Goal: Navigation & Orientation: Find specific page/section

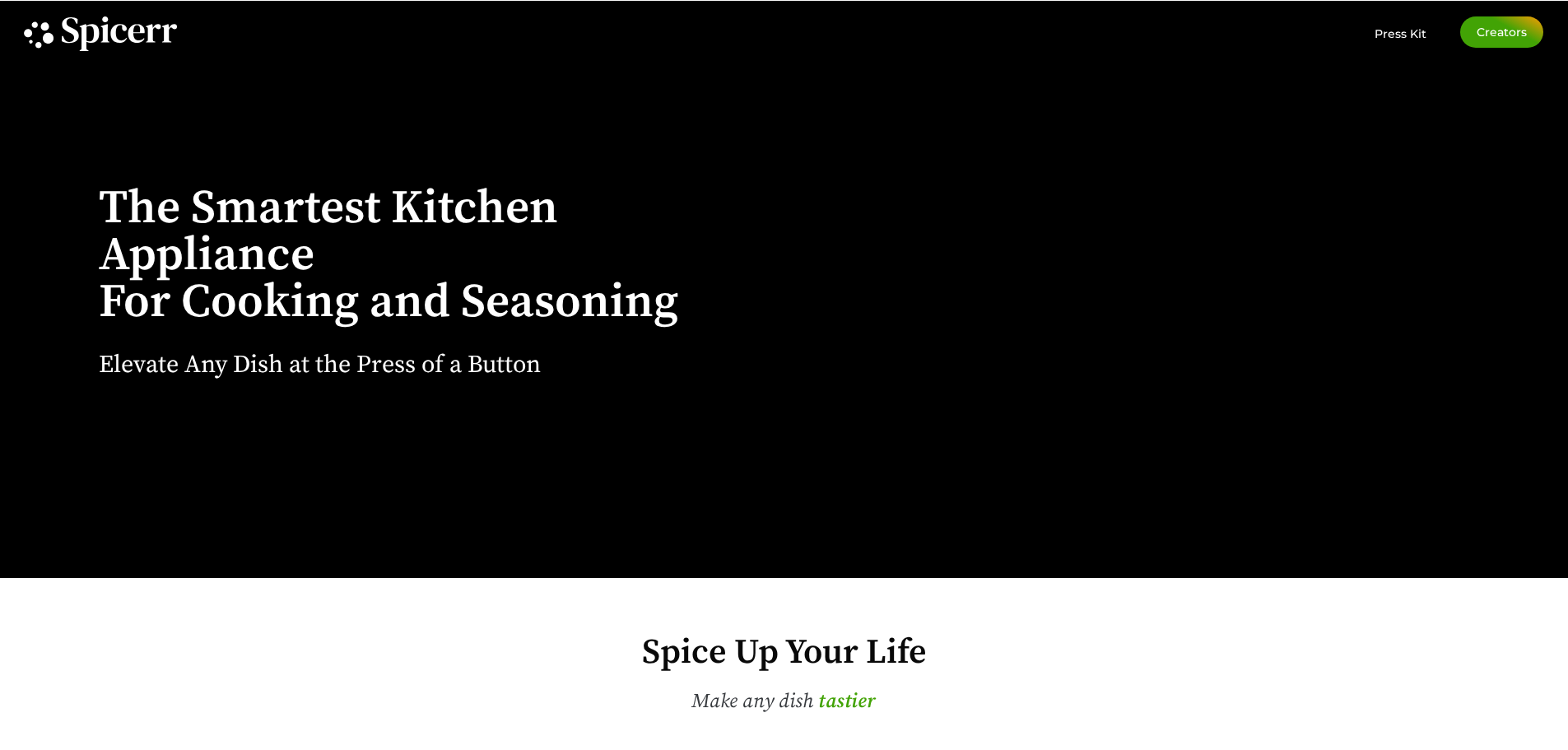
scroll to position [576, 0]
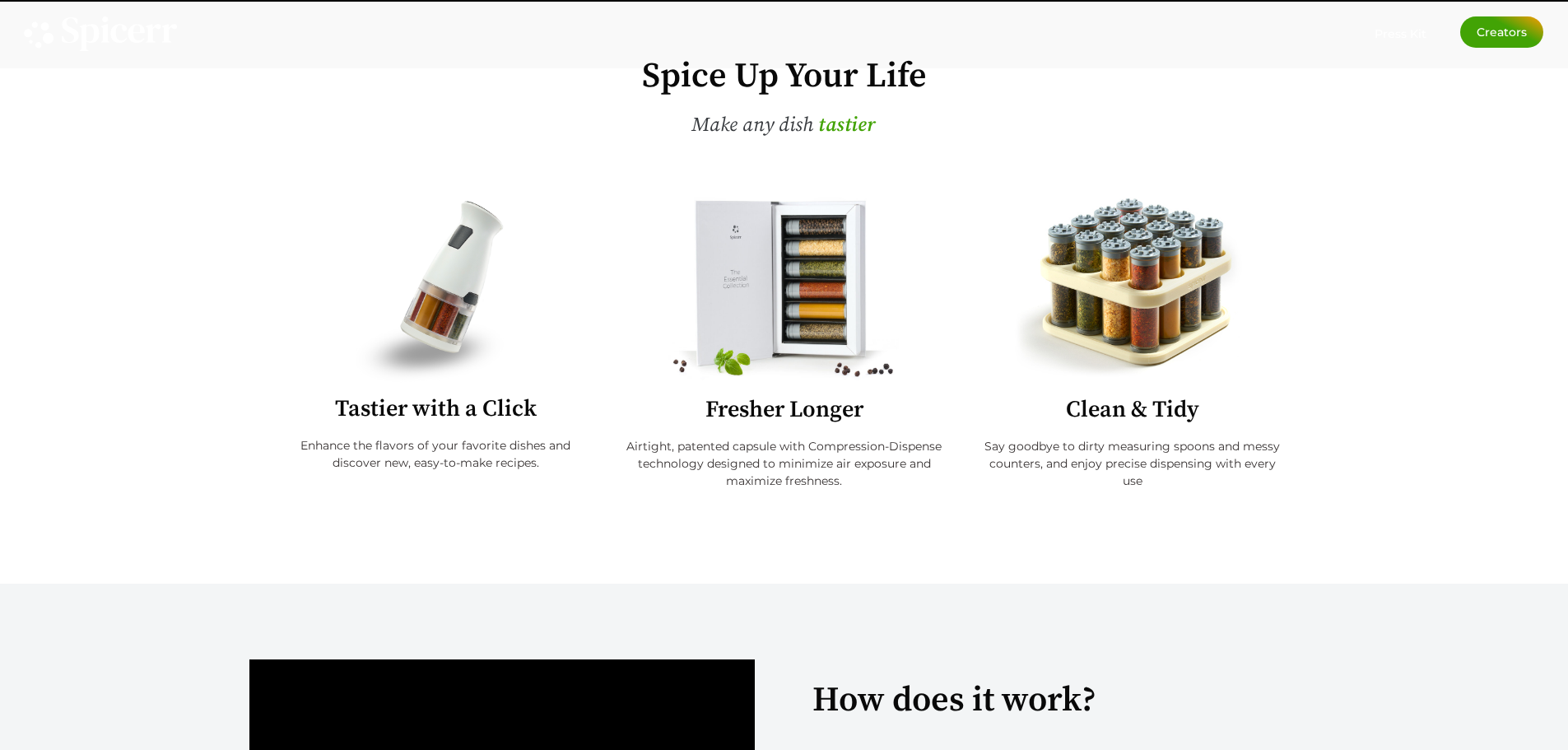
click at [482, 274] on img at bounding box center [436, 290] width 160 height 186
click at [448, 347] on img at bounding box center [436, 290] width 160 height 186
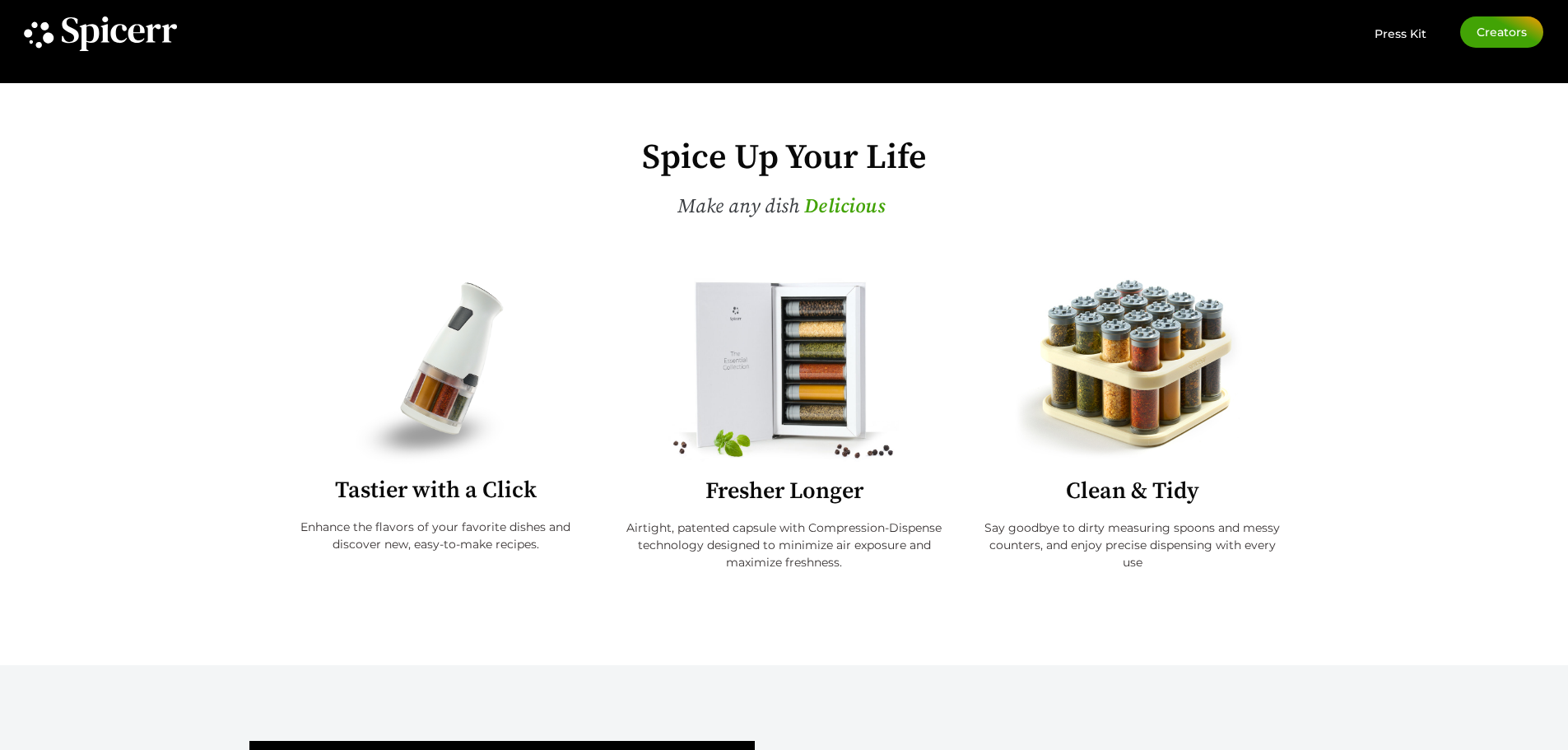
scroll to position [494, 0]
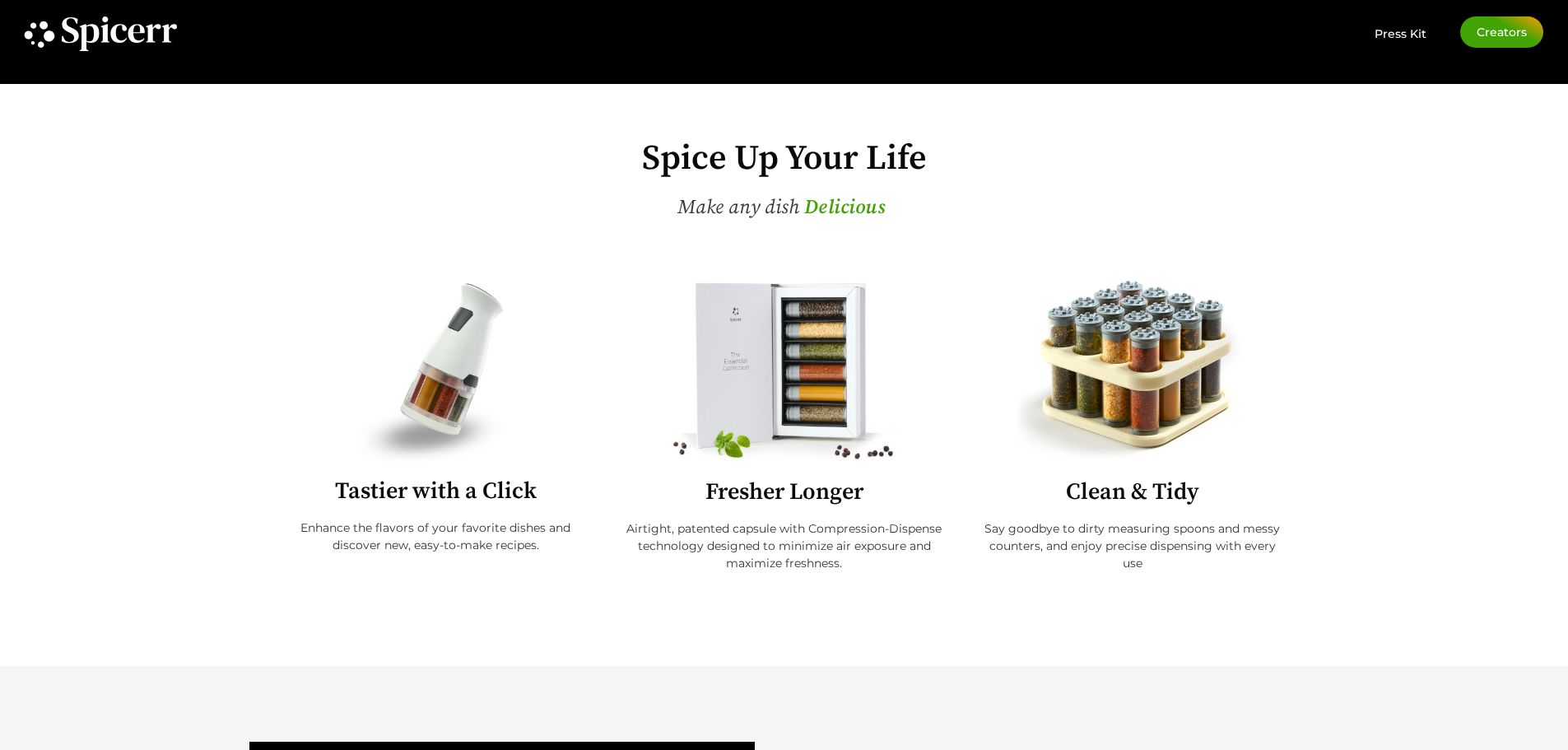
click at [457, 365] on img at bounding box center [436, 372] width 160 height 186
click at [423, 382] on img at bounding box center [436, 372] width 160 height 186
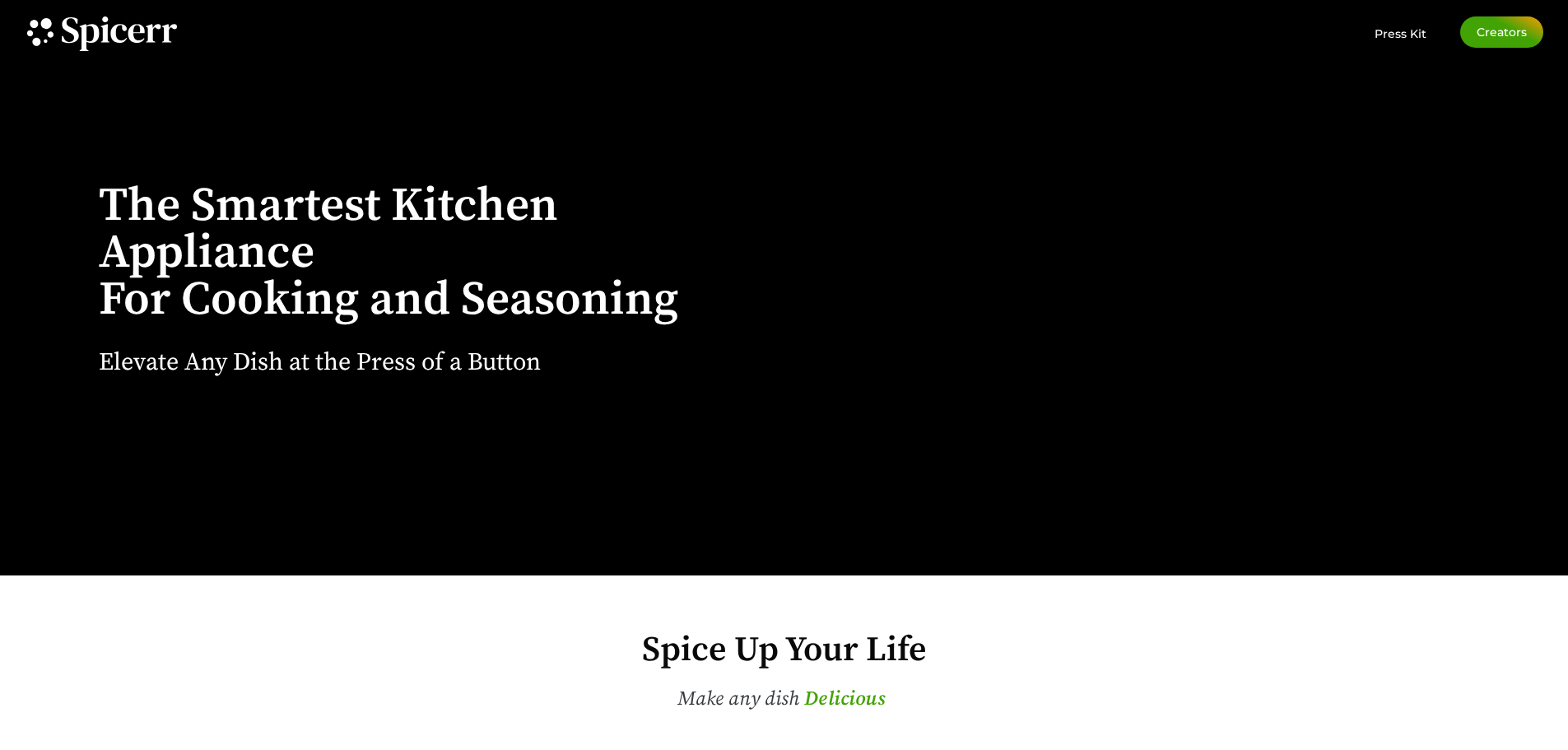
scroll to position [0, 0]
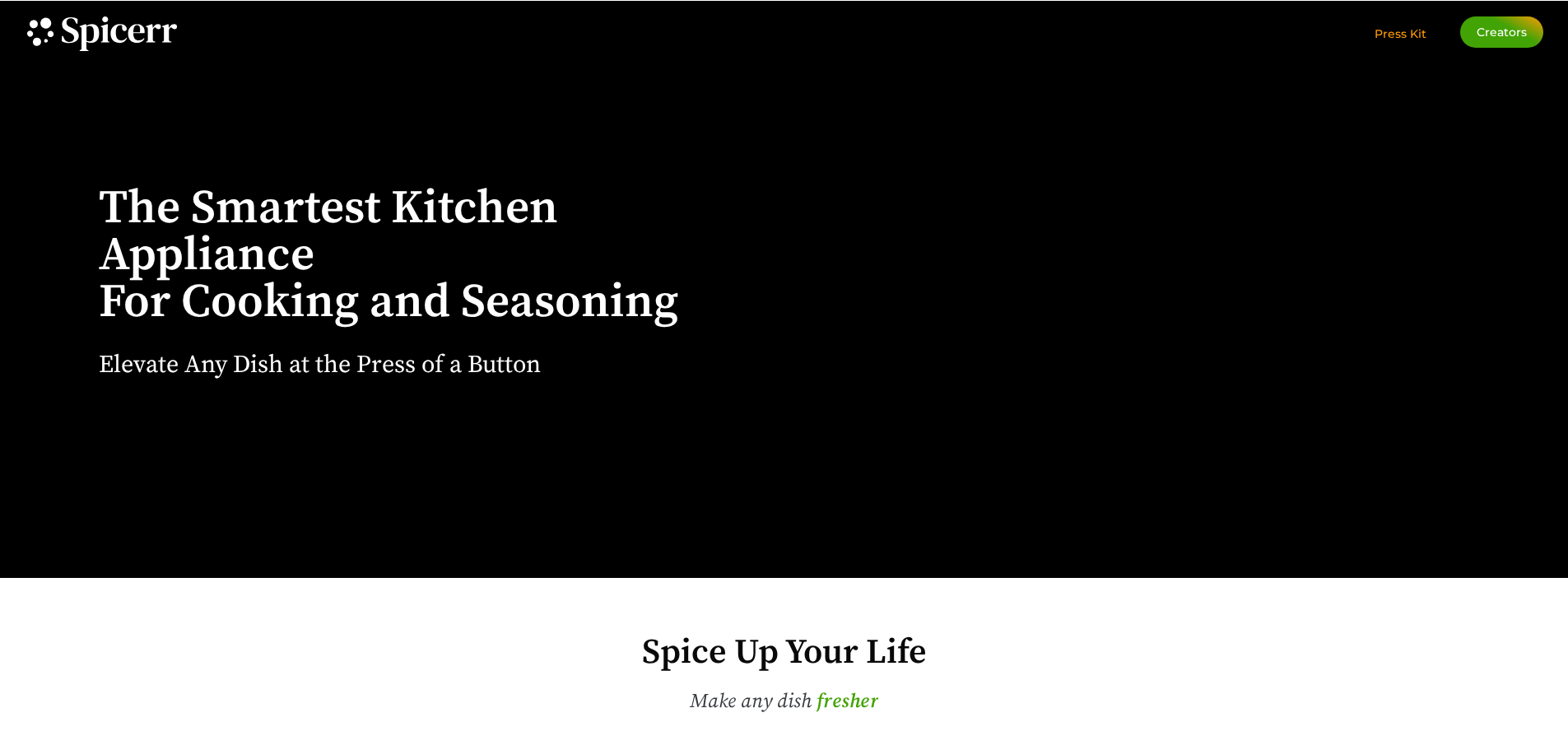
click at [1424, 39] on span "Press Kit" at bounding box center [1399, 34] width 52 height 15
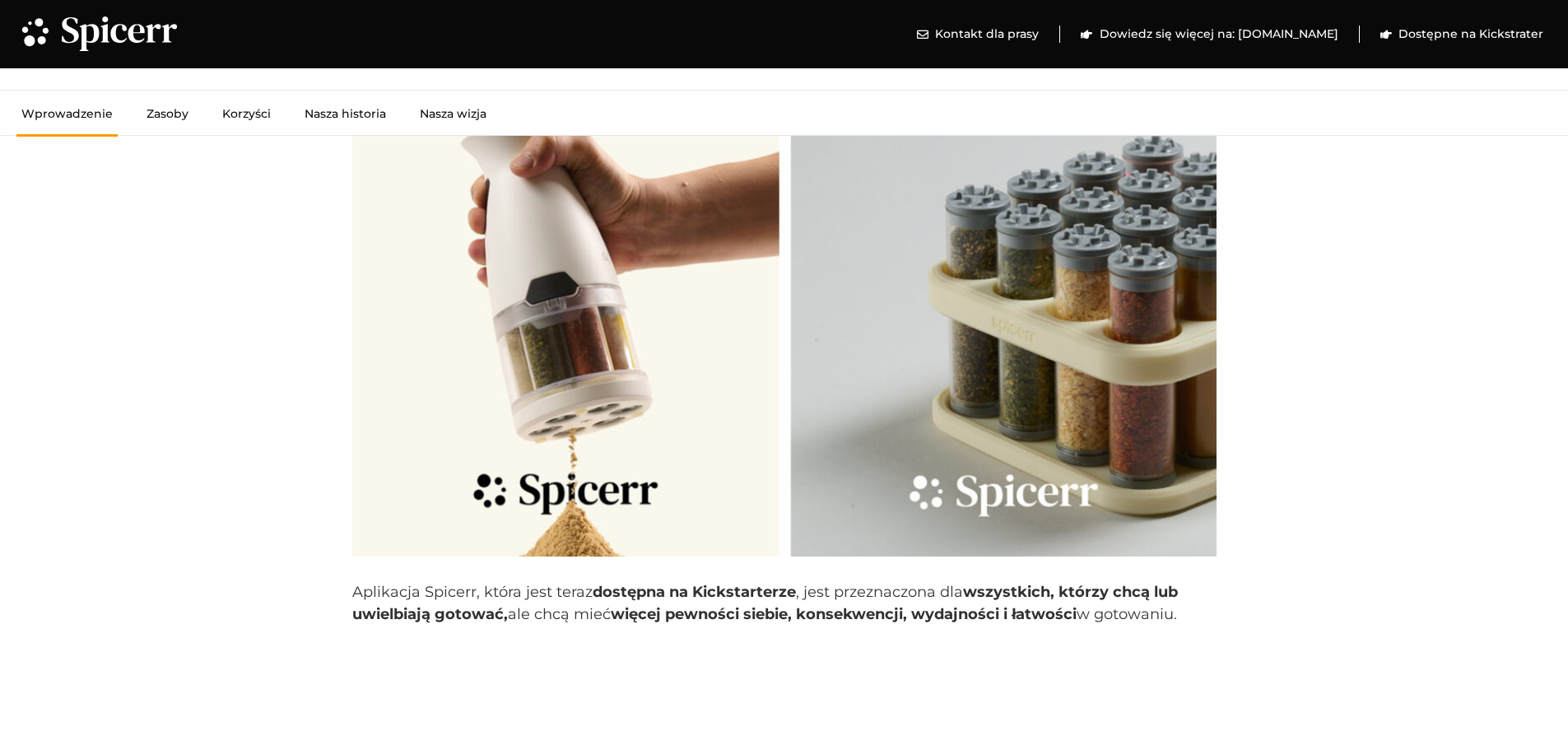
scroll to position [1729, 0]
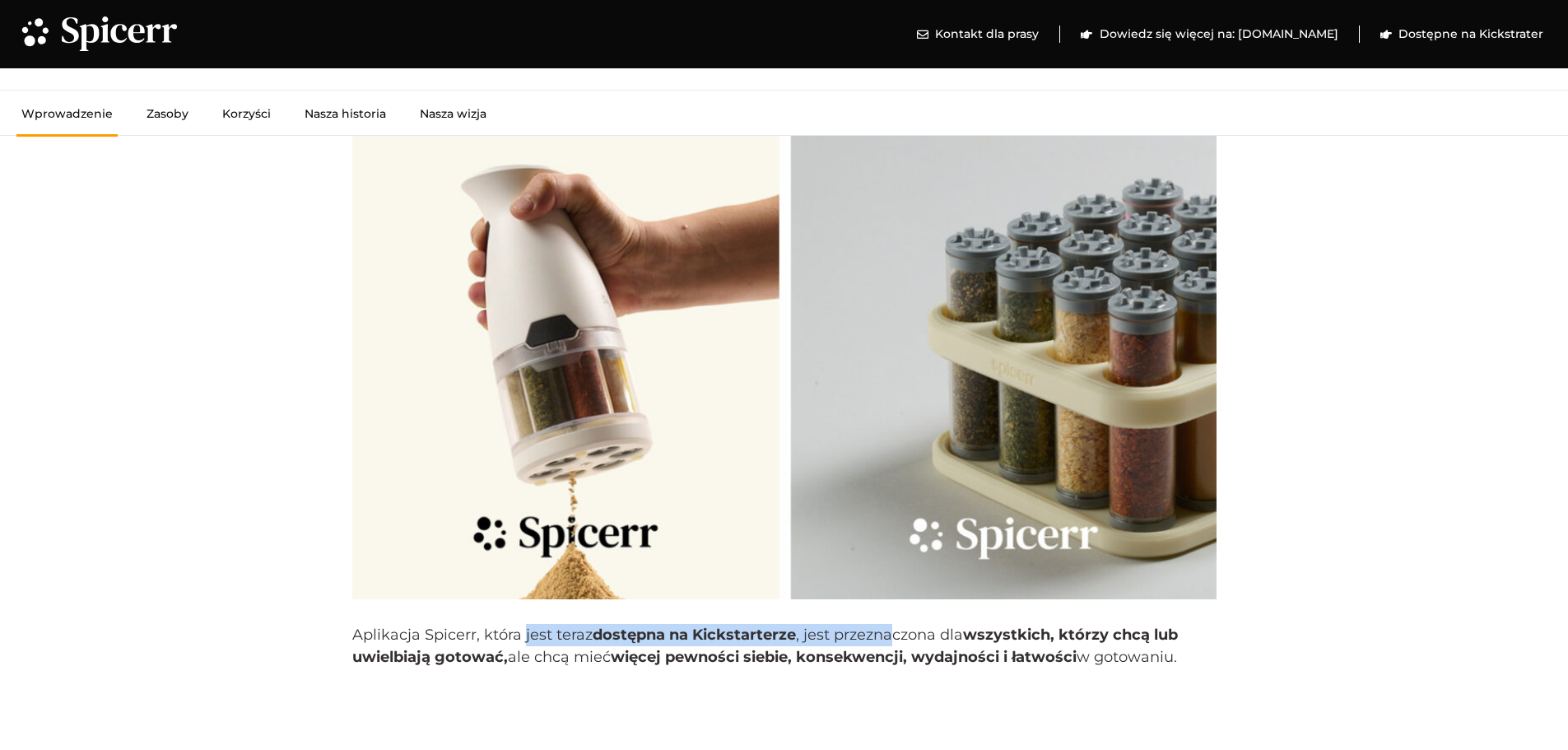
drag, startPoint x: 527, startPoint y: 606, endPoint x: 941, endPoint y: 601, distance: 414.0
click at [902, 624] on p "Aplikacja Spicerr, która jest teraz dostępna na Kickstarterze , jest przeznaczo…" at bounding box center [784, 646] width 864 height 45
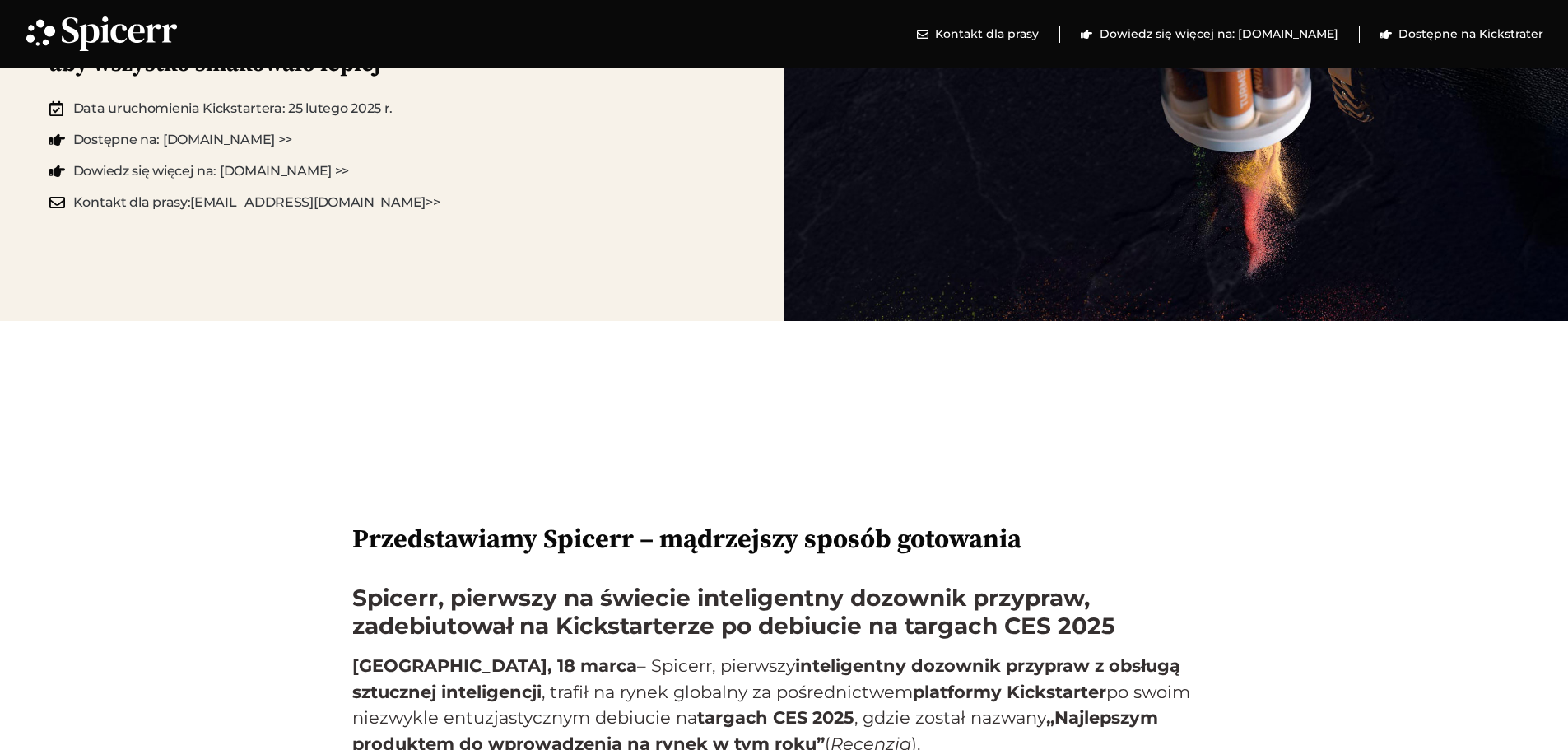
scroll to position [0, 0]
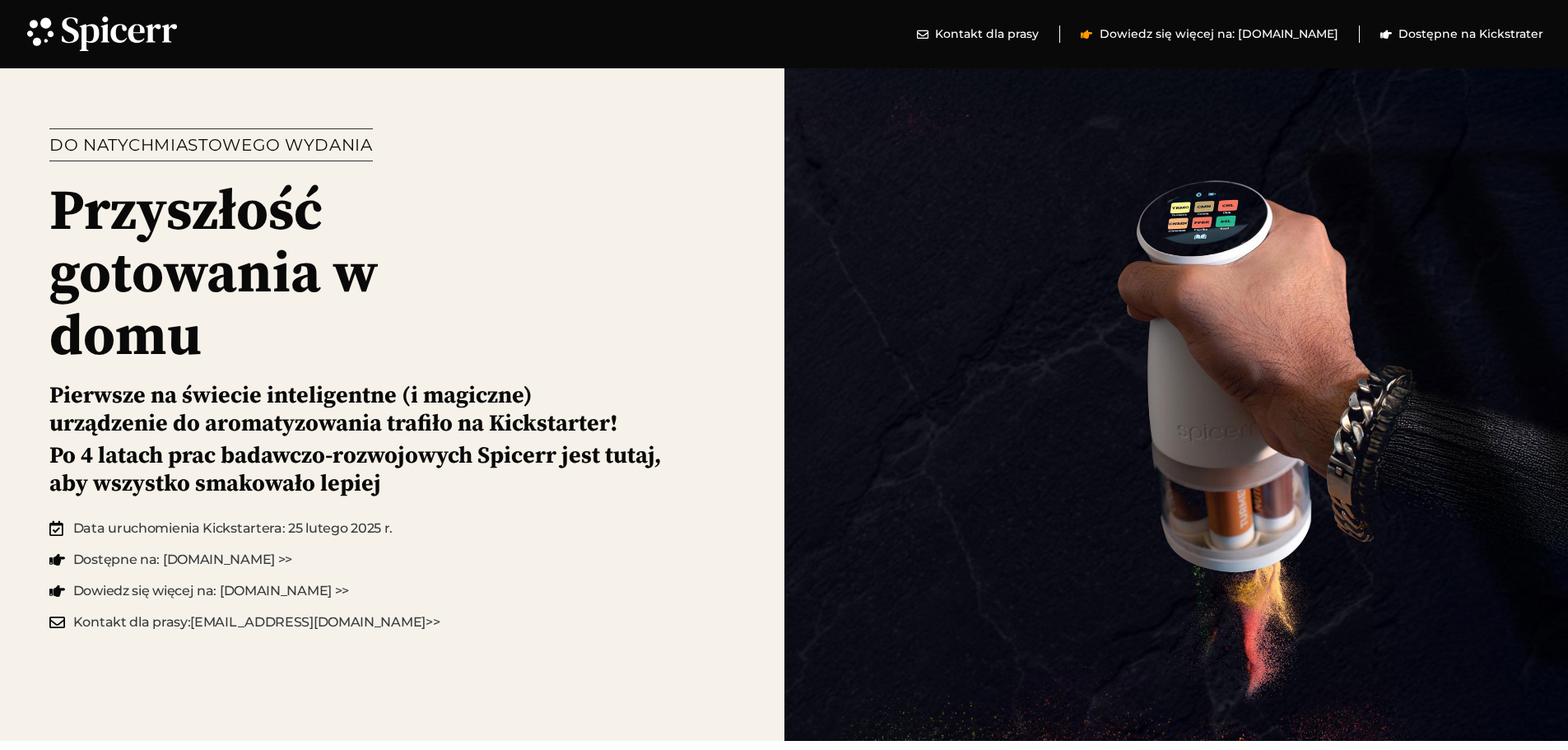
click at [1238, 30] on font "Dowiedz się więcej na: Spicerr.com" at bounding box center [1218, 34] width 239 height 15
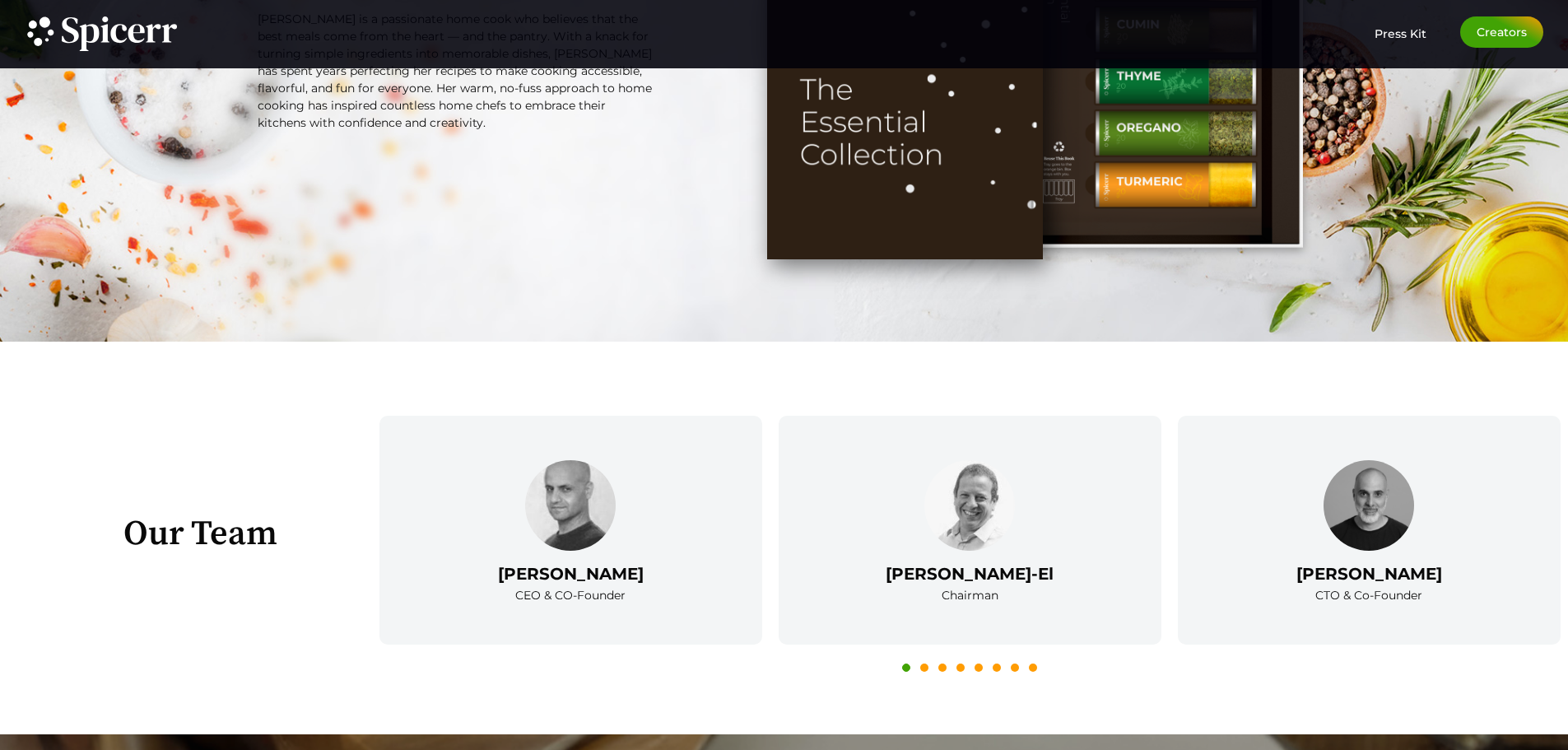
scroll to position [2089, 0]
